Goal: Information Seeking & Learning: Learn about a topic

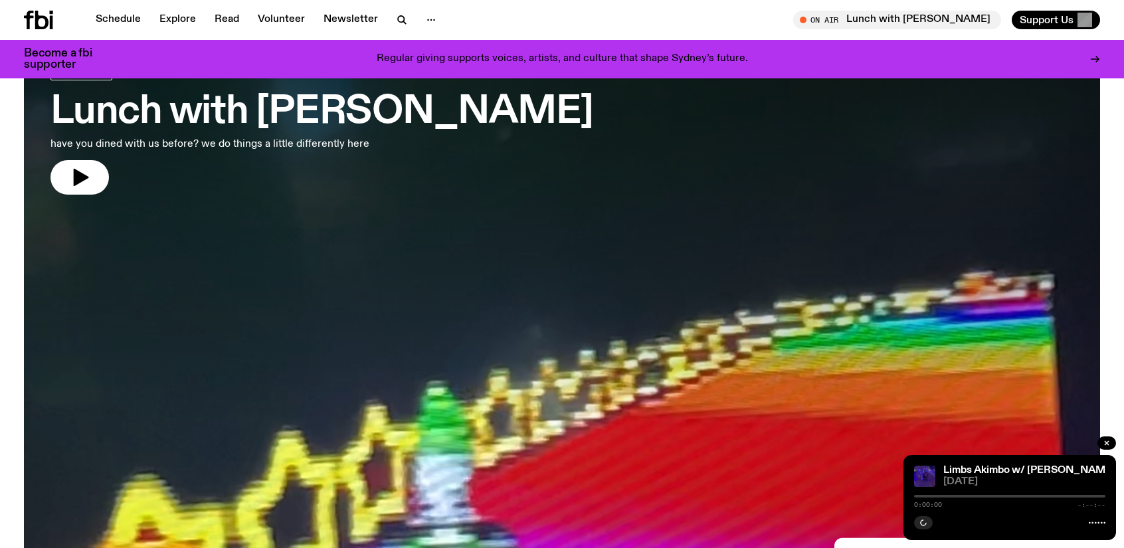
scroll to position [258, 0]
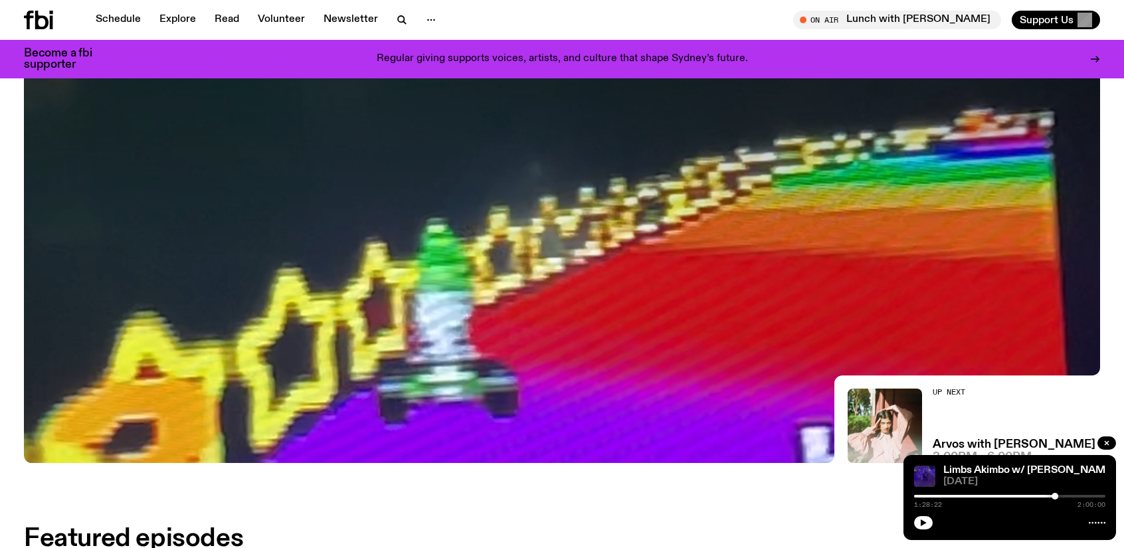
click at [926, 520] on icon "button" at bounding box center [924, 523] width 8 height 8
click at [702, 527] on div "Featured episodes" at bounding box center [562, 539] width 1076 height 24
click at [1080, 495] on div at bounding box center [992, 496] width 191 height 3
click at [1073, 498] on div at bounding box center [984, 496] width 191 height 3
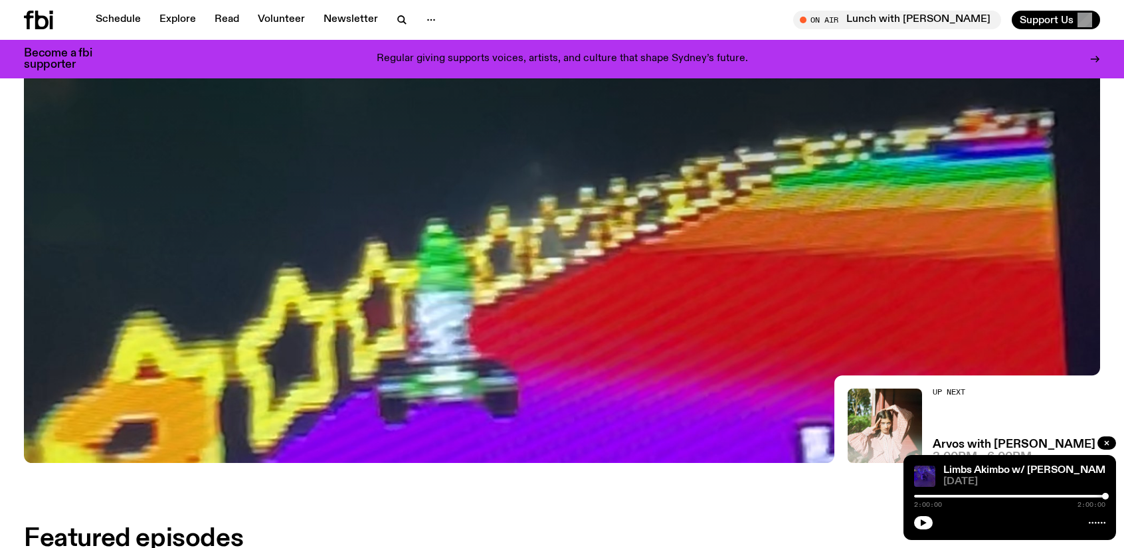
drag, startPoint x: 1108, startPoint y: 447, endPoint x: 1088, endPoint y: 446, distance: 19.9
click at [1109, 447] on icon "button" at bounding box center [1107, 443] width 8 height 8
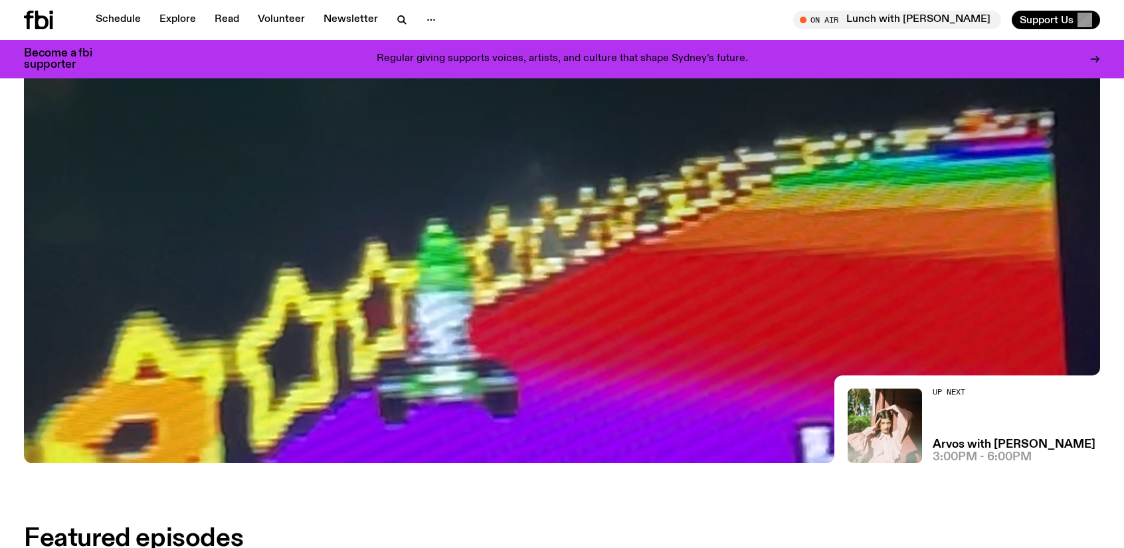
click at [112, 15] on link "Schedule" at bounding box center [118, 20] width 61 height 19
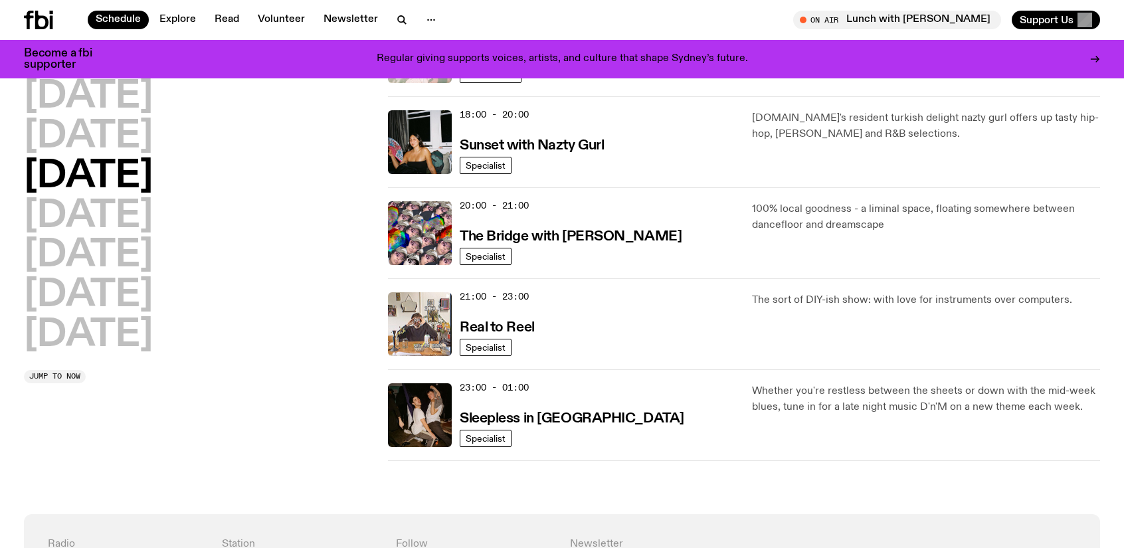
scroll to position [504, 0]
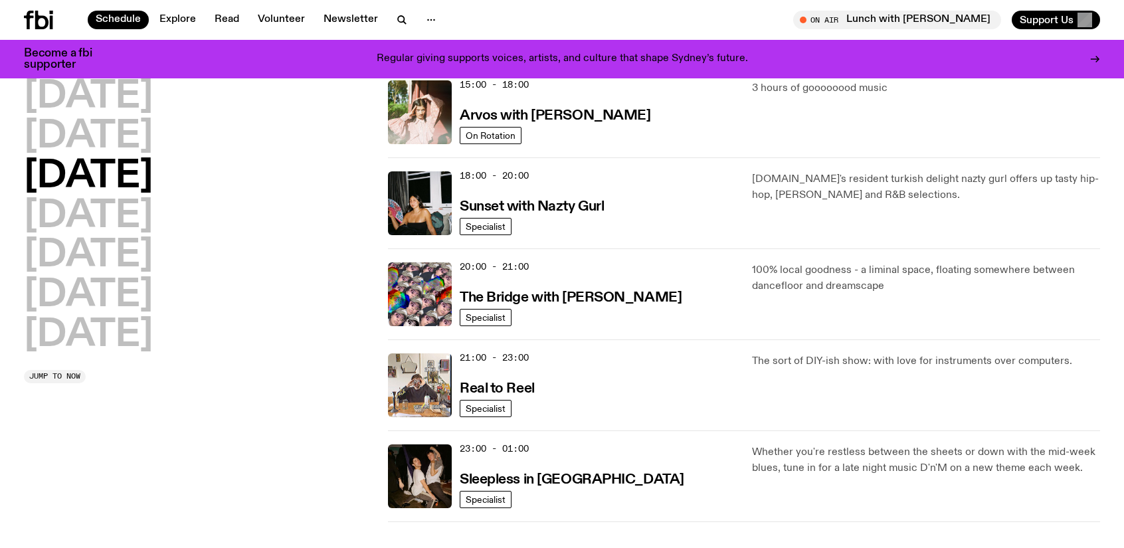
click at [109, 285] on h2 "[DATE]" at bounding box center [88, 295] width 129 height 37
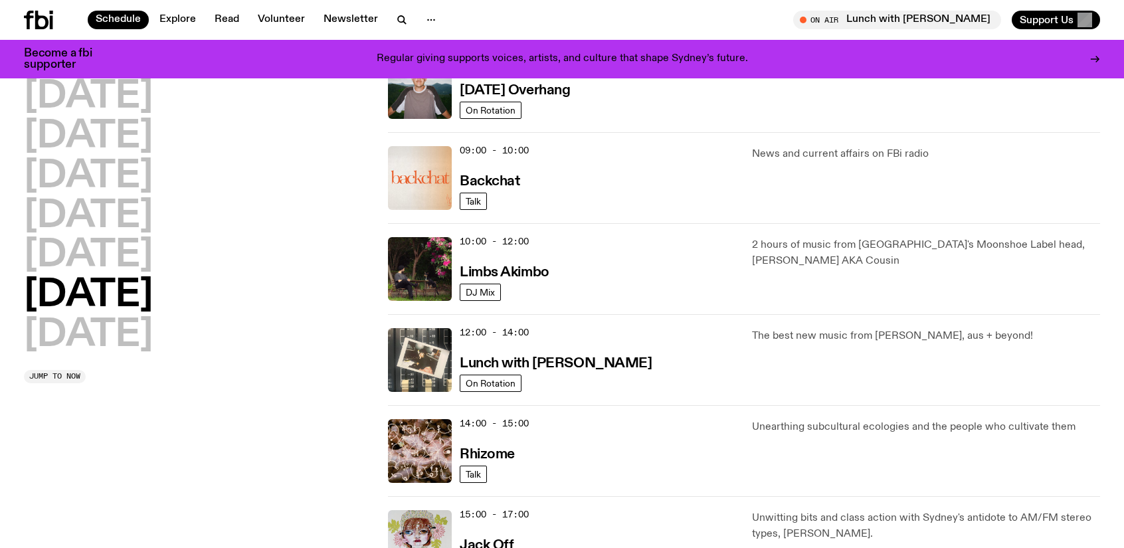
scroll to position [256, 0]
click at [487, 271] on h3 "Limbs Akimbo" at bounding box center [505, 273] width 90 height 14
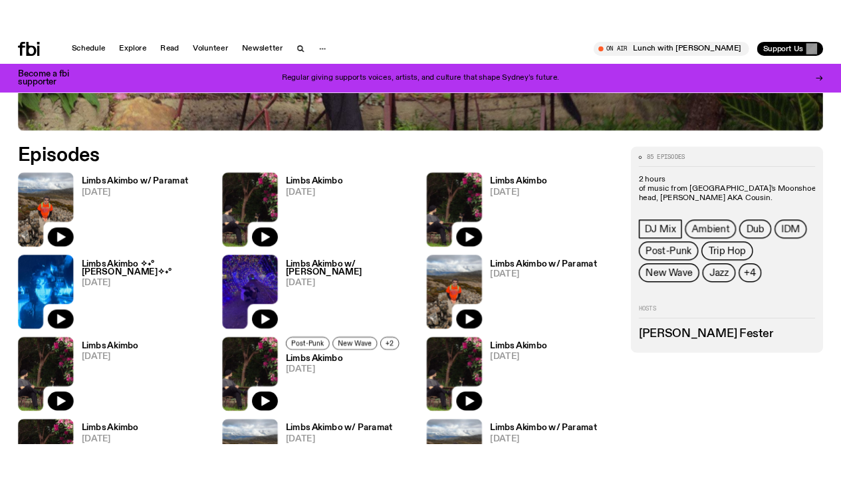
scroll to position [721, 0]
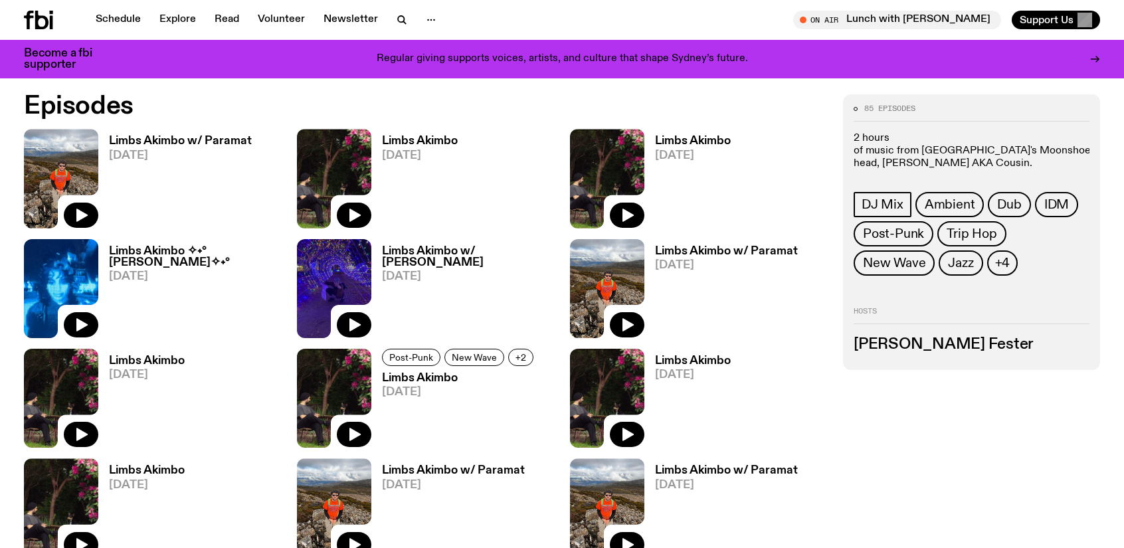
click at [352, 216] on icon "button" at bounding box center [354, 215] width 11 height 13
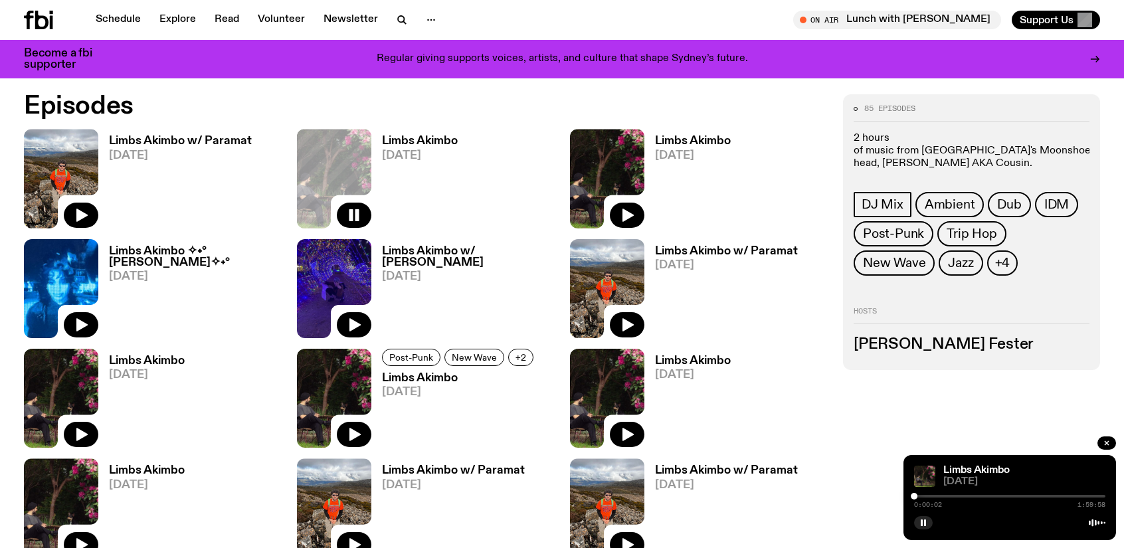
click at [921, 496] on div at bounding box center [1009, 496] width 191 height 3
click at [920, 520] on button "button" at bounding box center [923, 522] width 19 height 13
